Goal: Find specific fact: Find specific fact

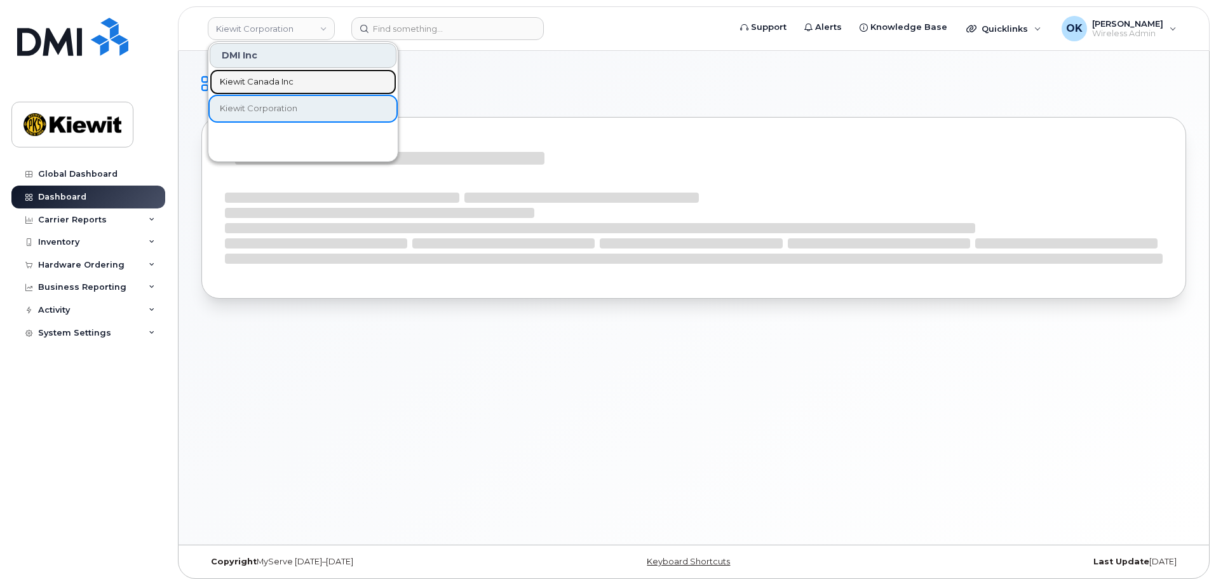
drag, startPoint x: 0, startPoint y: 0, endPoint x: 496, endPoint y: 86, distance: 503.7
click at [297, 85] on link "Kiewit Canada Inc" at bounding box center [303, 81] width 187 height 25
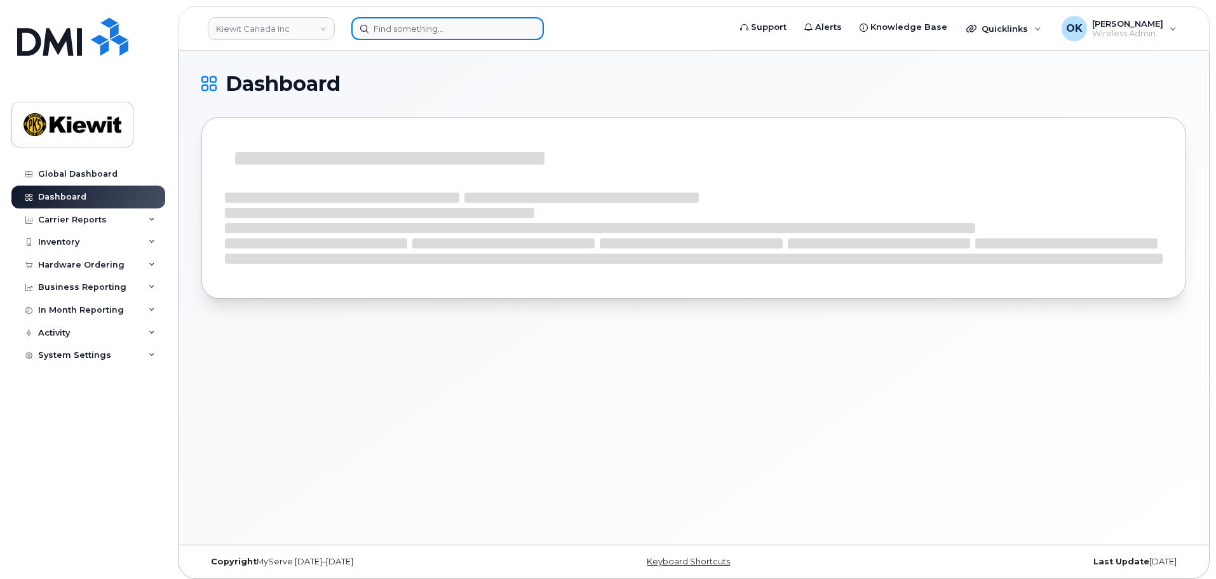
click at [430, 21] on input at bounding box center [447, 28] width 193 height 23
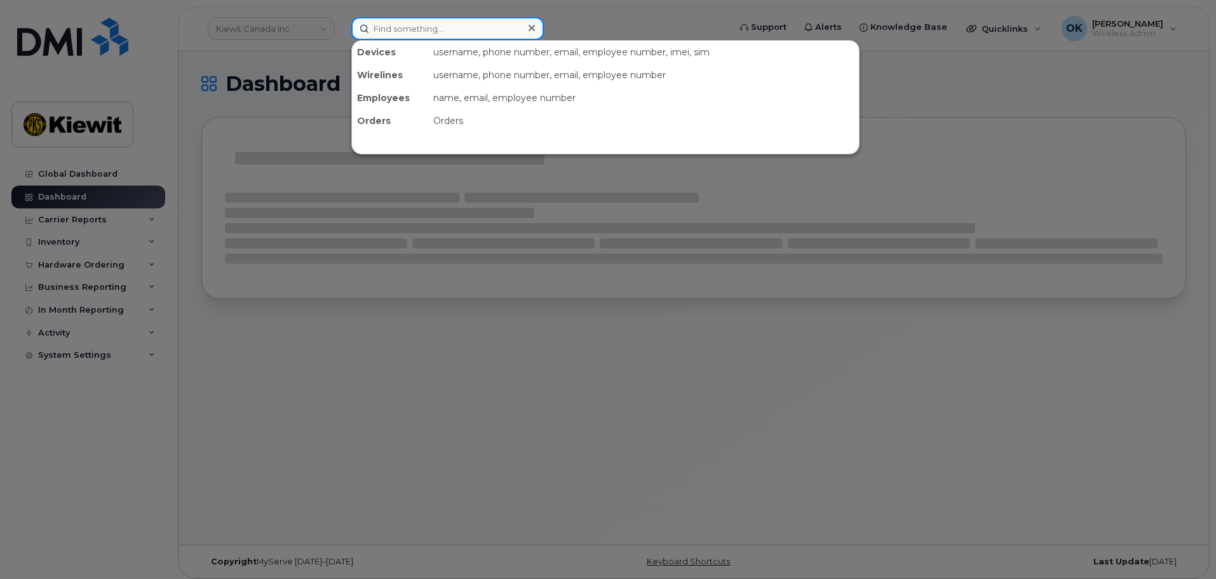
paste input "00566365"
type input "00566365"
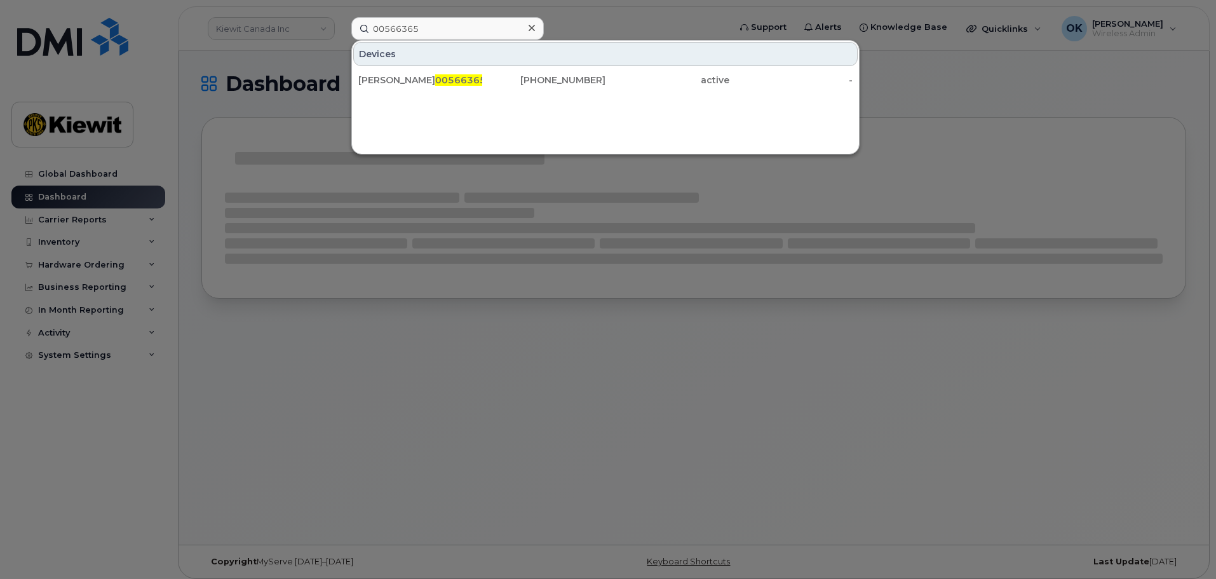
drag, startPoint x: 482, startPoint y: 79, endPoint x: 519, endPoint y: 108, distance: 46.5
click at [482, 79] on div "587-437-2278" at bounding box center [544, 80] width 124 height 13
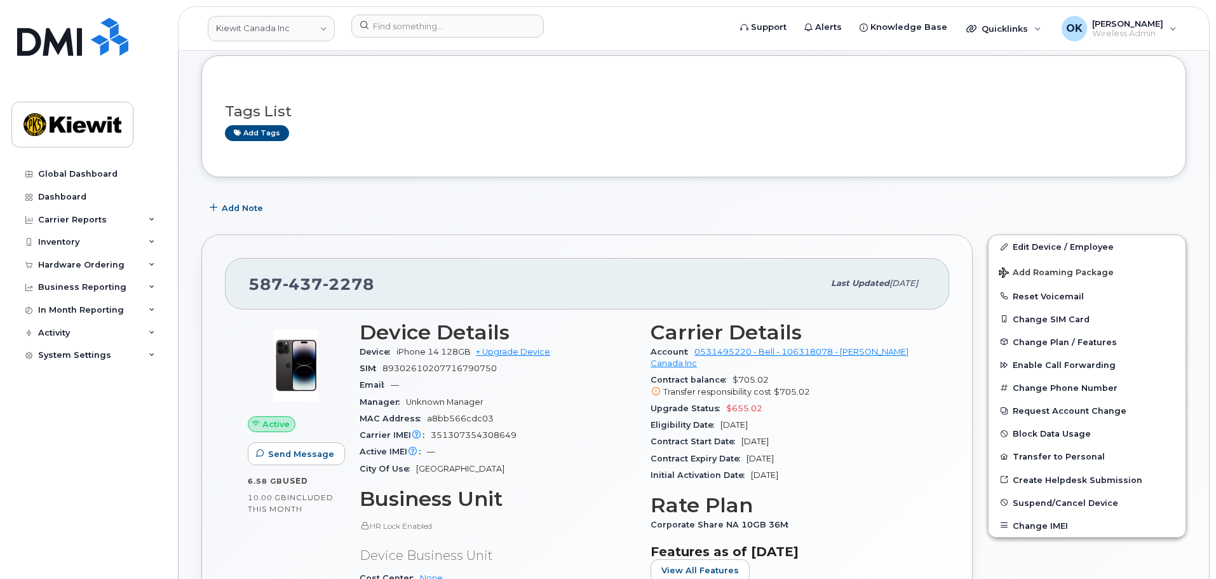
scroll to position [191, 0]
